Goal: Transaction & Acquisition: Purchase product/service

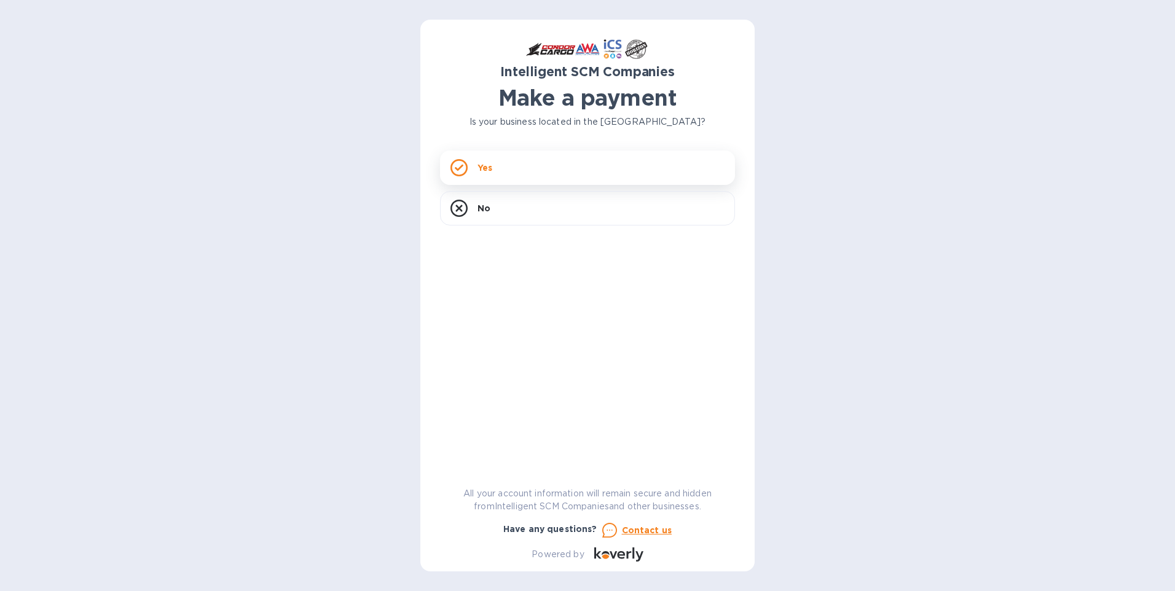
click at [503, 169] on div "Yes" at bounding box center [587, 168] width 295 height 34
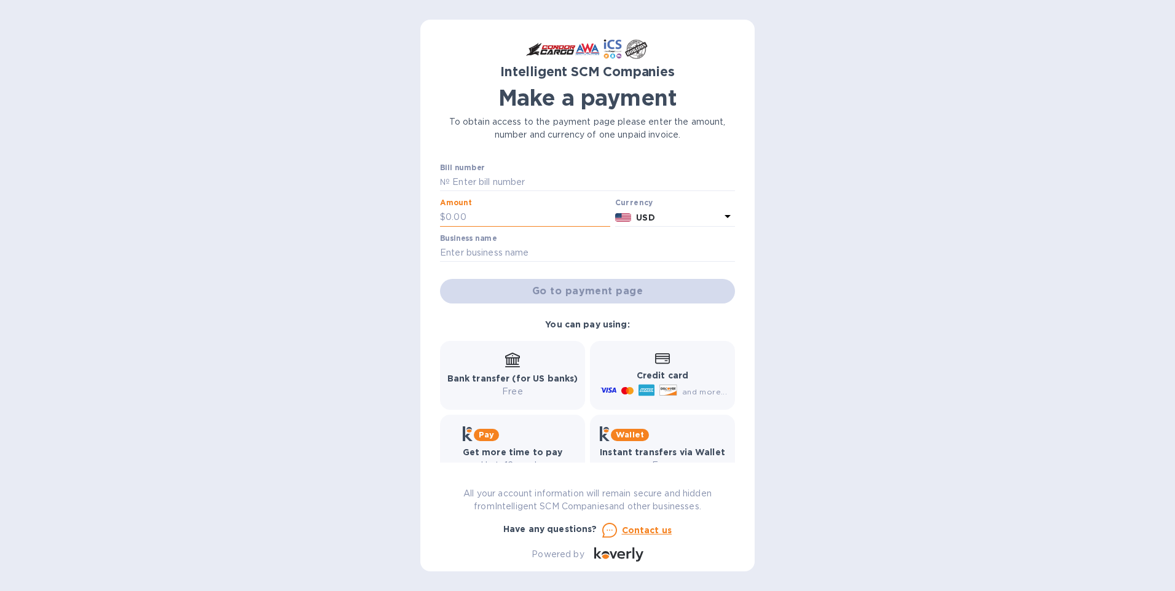
click at [523, 210] on input "text" at bounding box center [528, 217] width 165 height 18
paste input "1,167.19"
type input "1,167.19"
click at [473, 250] on input "text" at bounding box center [587, 253] width 295 height 18
click at [516, 251] on input "text" at bounding box center [587, 253] width 295 height 18
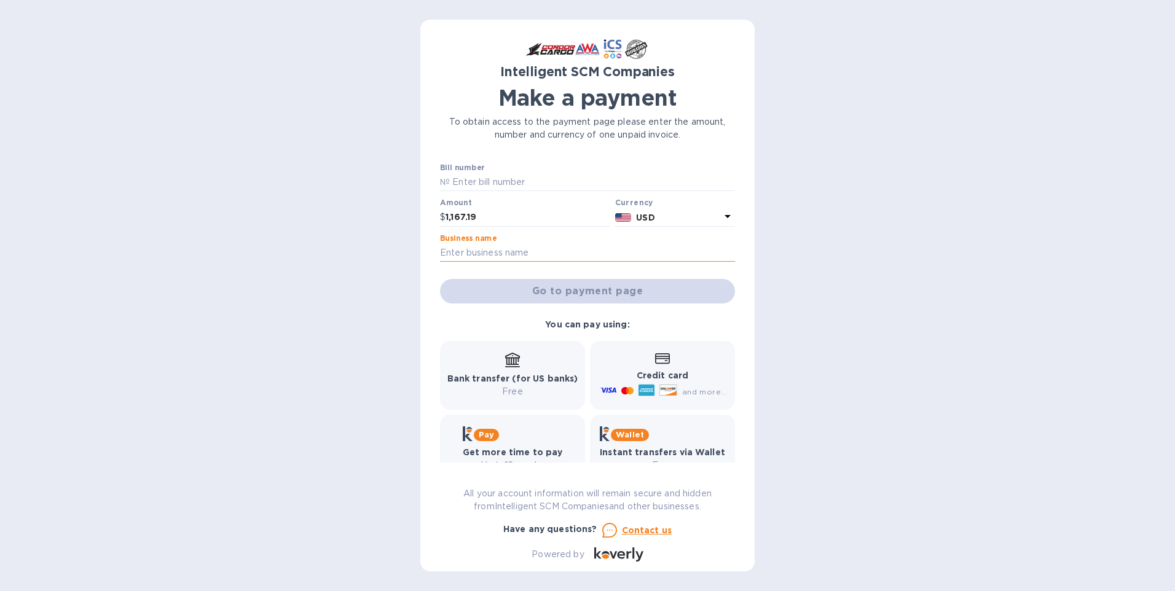
paste input "$1,167.19"
type input "$1,167.19"
click at [694, 380] on p "Credit card" at bounding box center [662, 375] width 129 height 13
click at [589, 296] on div "Go to payment page" at bounding box center [588, 291] width 300 height 29
click at [522, 183] on input "text" at bounding box center [592, 182] width 285 height 18
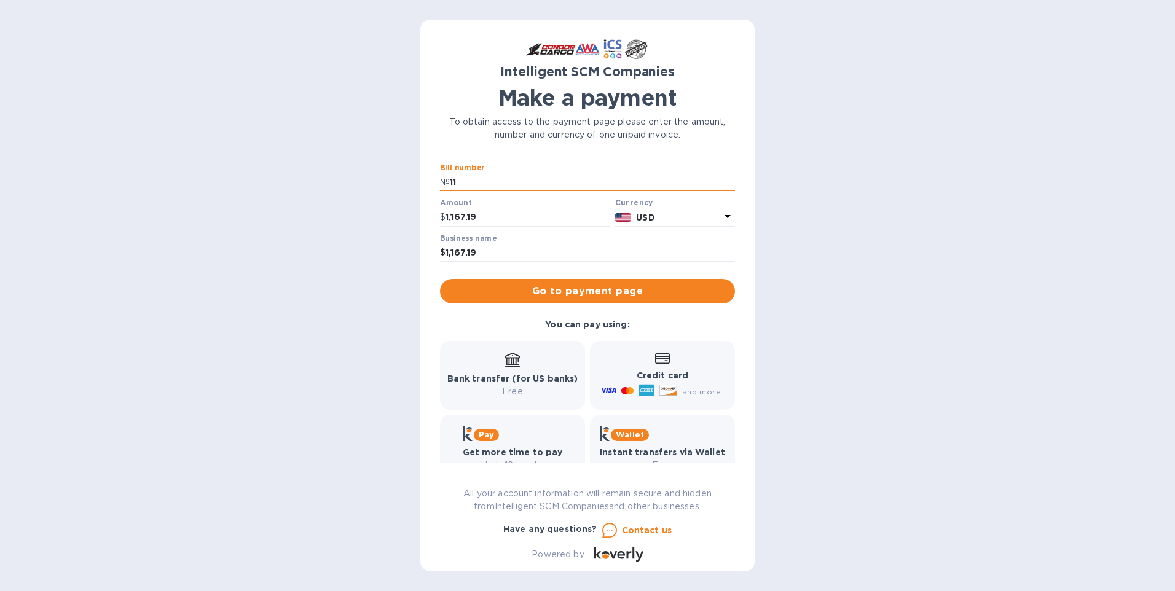
type input "1"
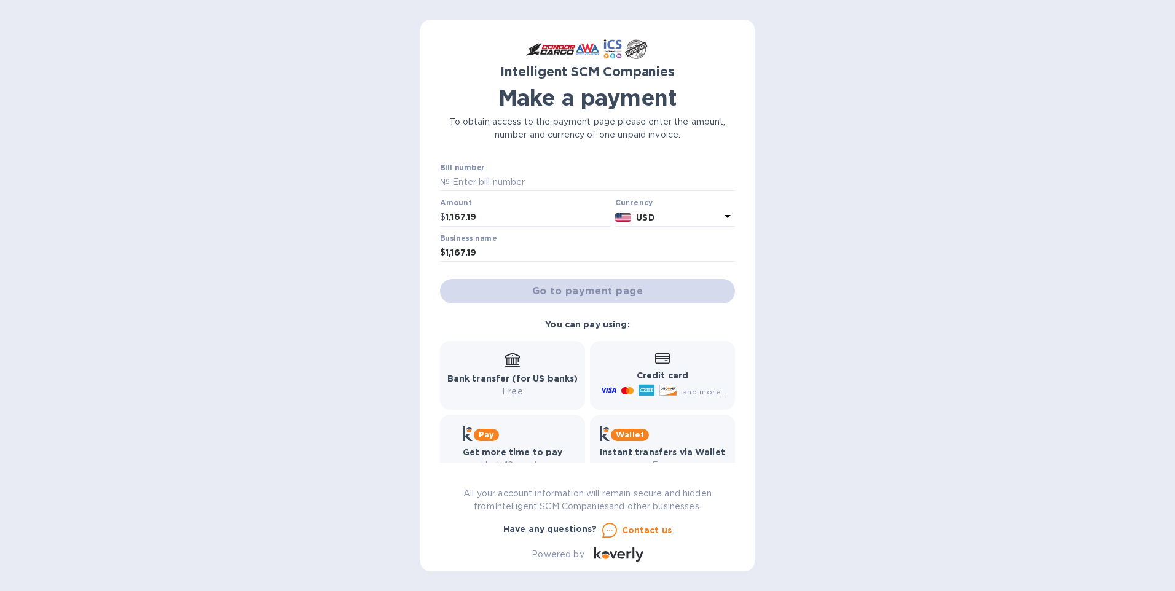
click at [259, 283] on div "Intelligent SCM Companies Make a payment To obtain access to the payment page p…" at bounding box center [587, 295] width 1175 height 591
